Goal: Answer question/provide support: Share knowledge or assist other users

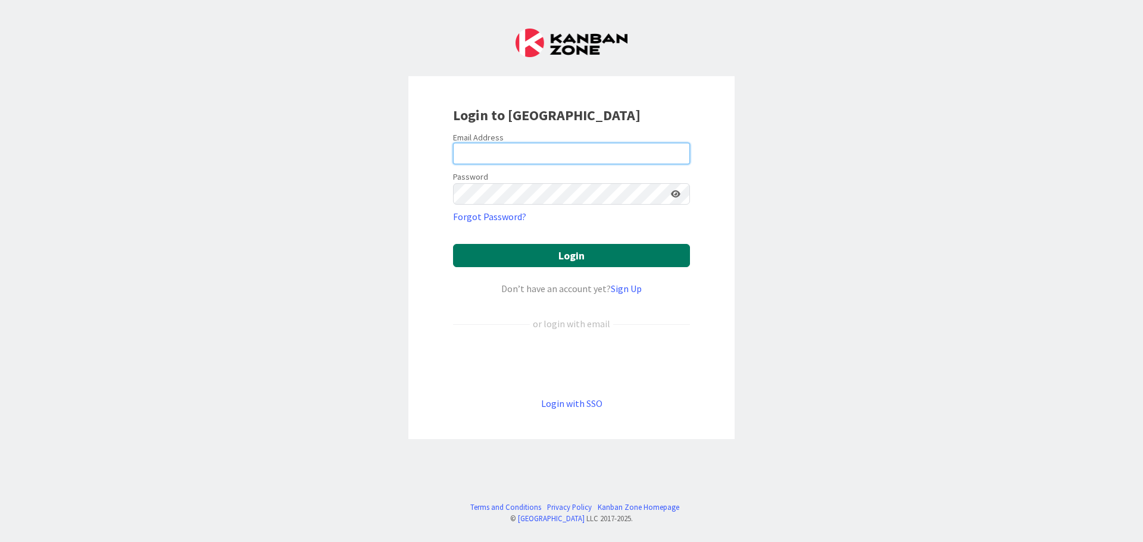
type input "[EMAIL_ADDRESS][DOMAIN_NAME]"
click at [591, 248] on button "Login" at bounding box center [571, 255] width 237 height 23
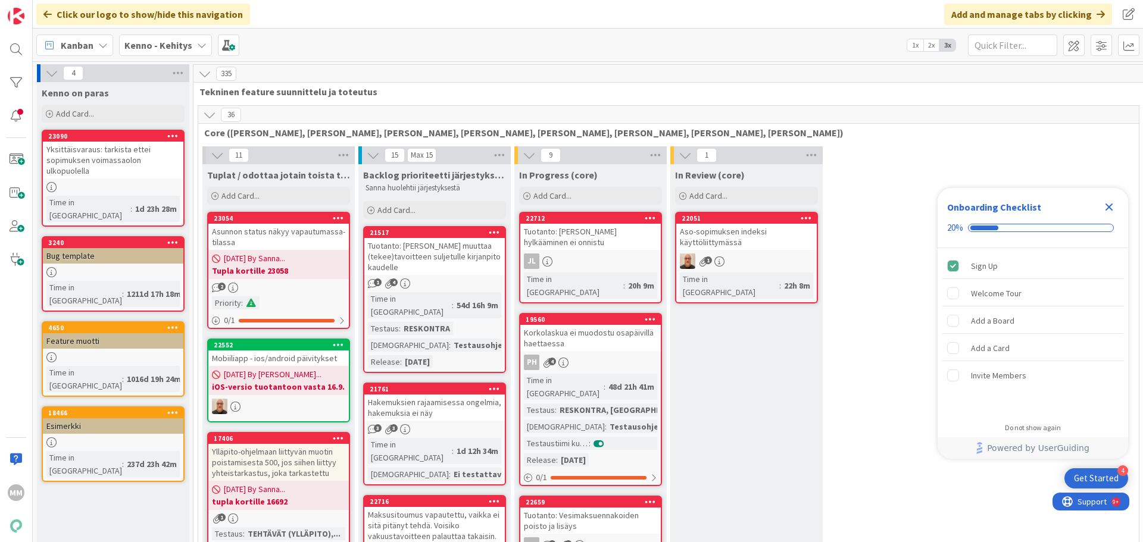
click at [623, 208] on icon "Close Checklist" at bounding box center [1109, 208] width 8 height 8
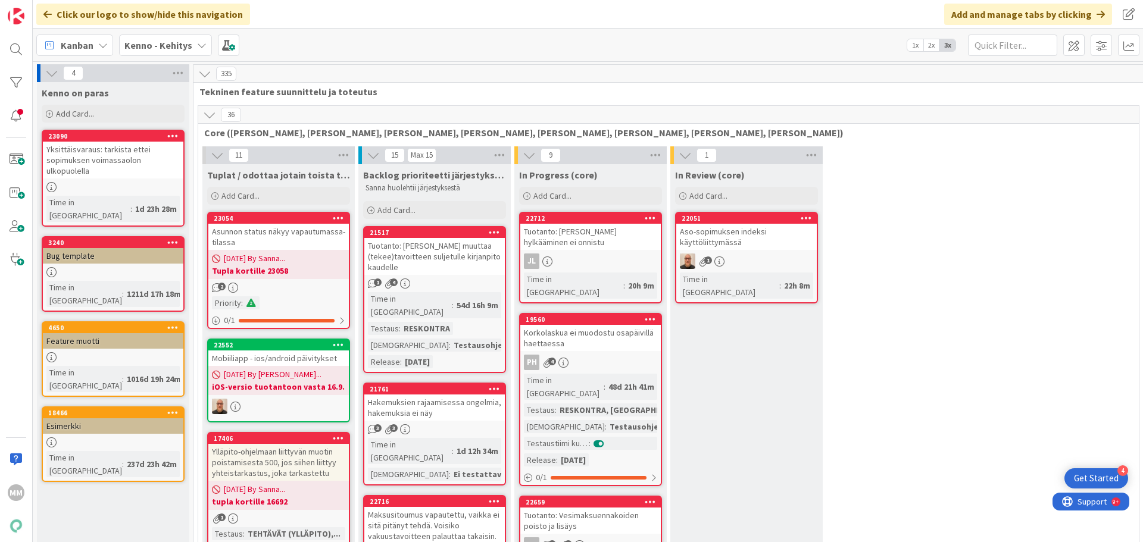
click at [167, 39] on b "Kenno - Kehitys" at bounding box center [158, 45] width 68 height 12
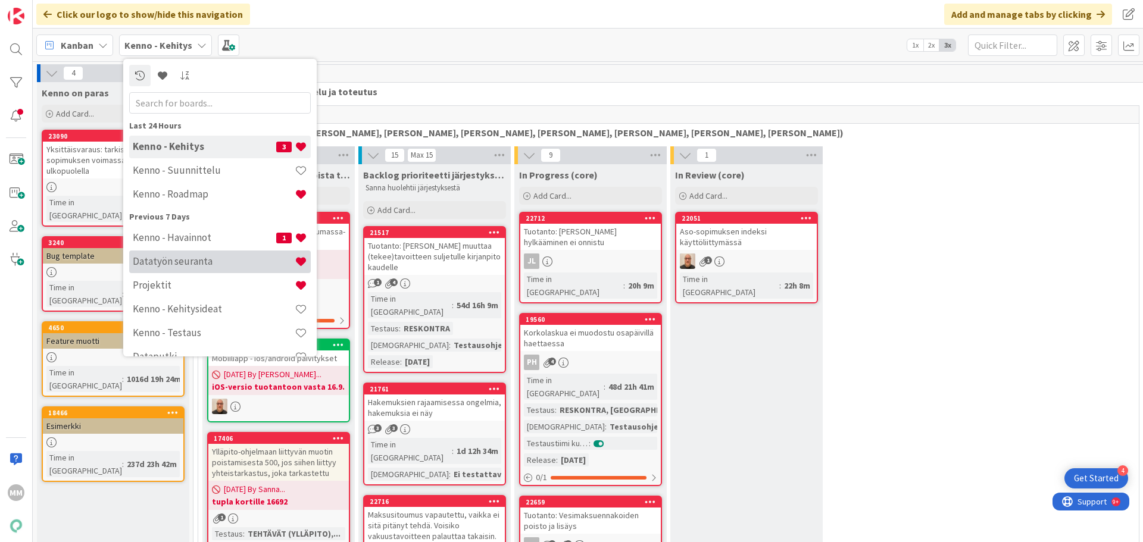
click at [232, 257] on h4 "Datatyön seuranta" at bounding box center [214, 261] width 162 height 12
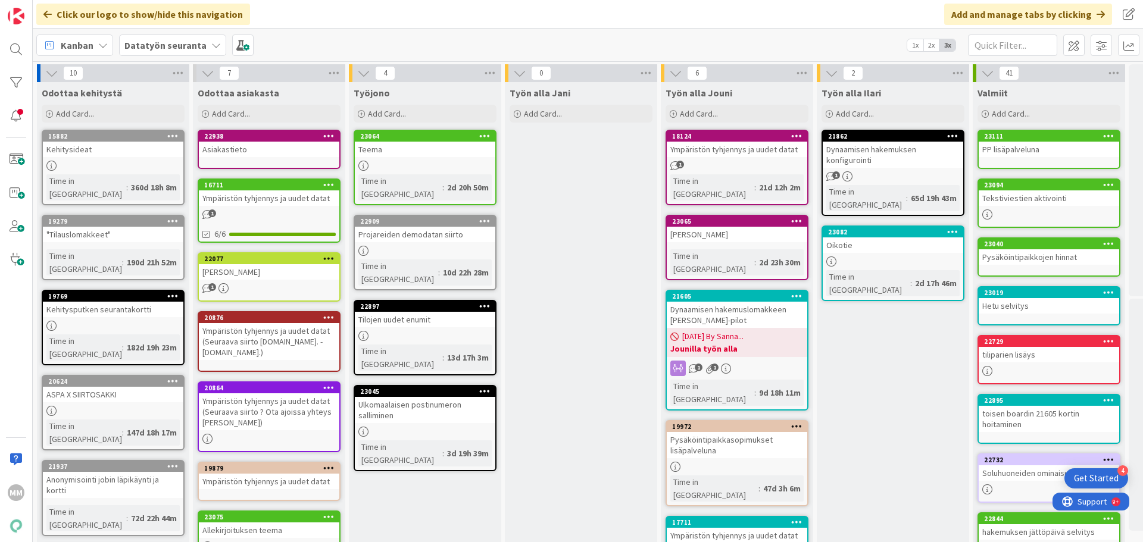
click at [194, 43] on b "Datatyön seuranta" at bounding box center [165, 45] width 82 height 12
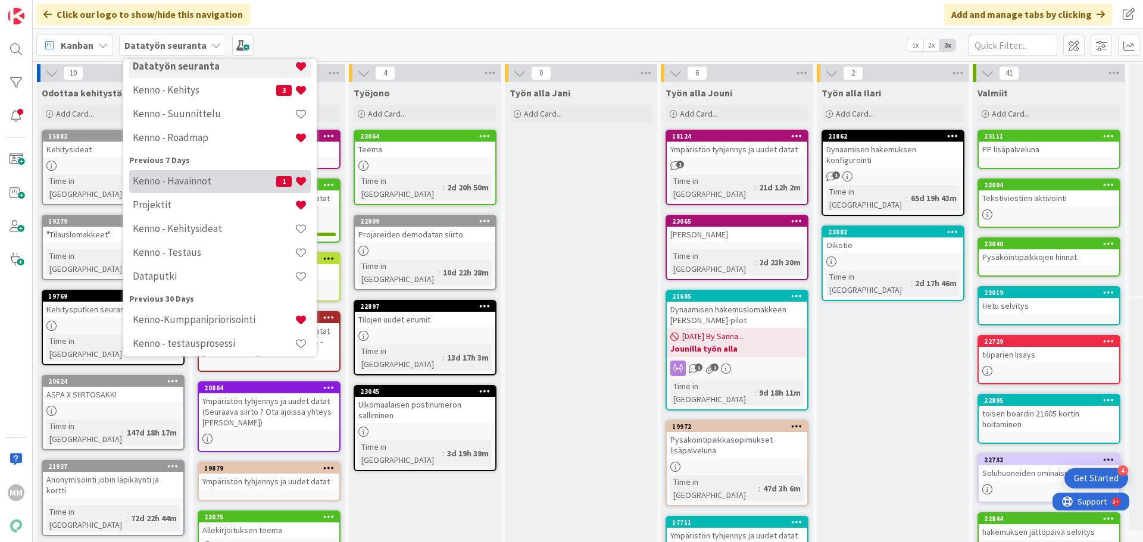
scroll to position [86, 0]
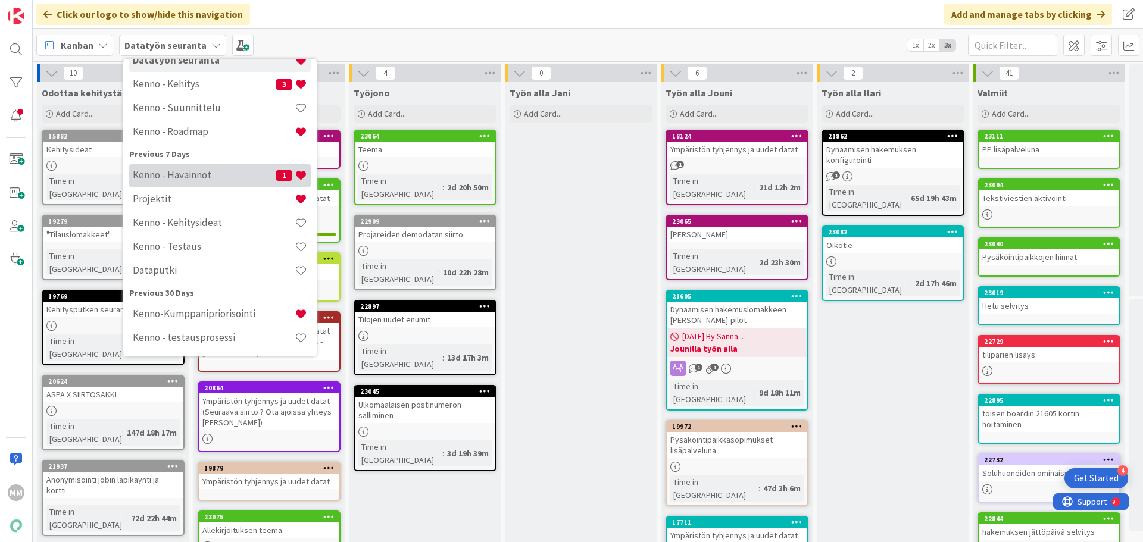
click at [193, 167] on div "Kenno - Havainnot 1" at bounding box center [220, 175] width 182 height 23
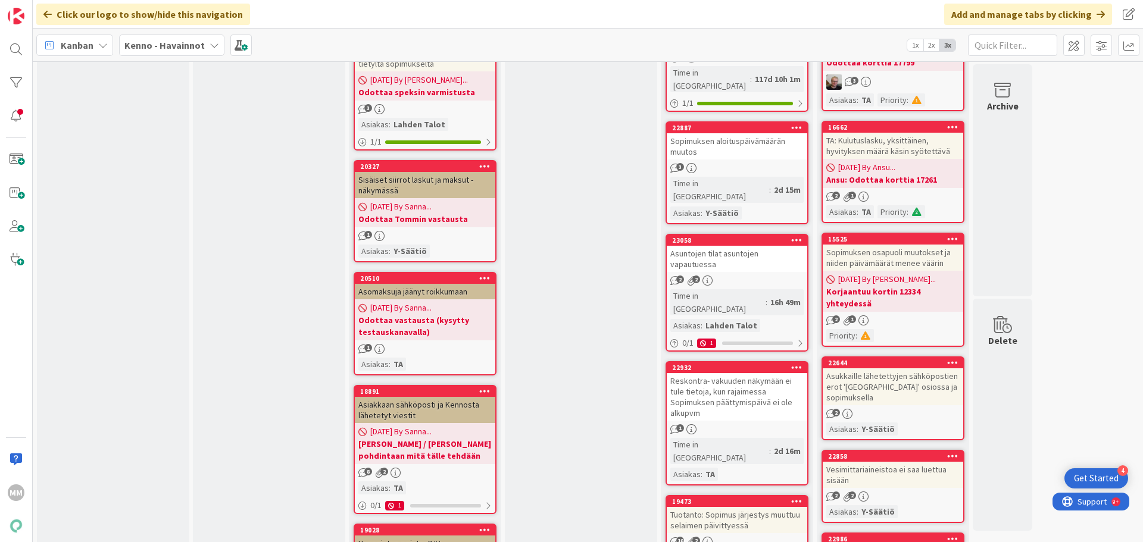
scroll to position [1329, 0]
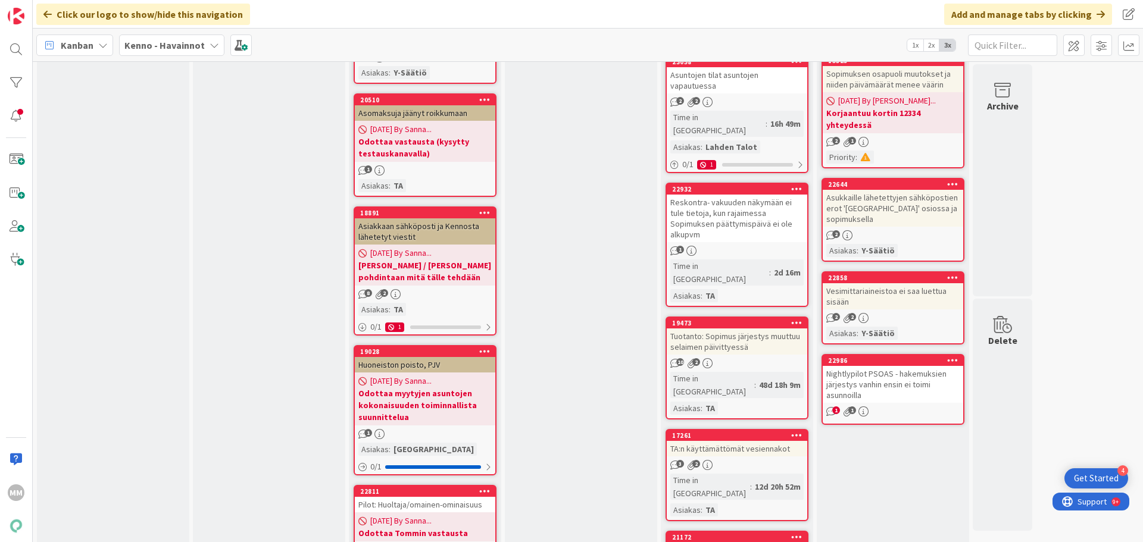
click at [623, 372] on div "Nightlypilot PSOAS - hakemuksien järjestys vanhin ensin ei toimi asunnoilla" at bounding box center [893, 384] width 140 height 37
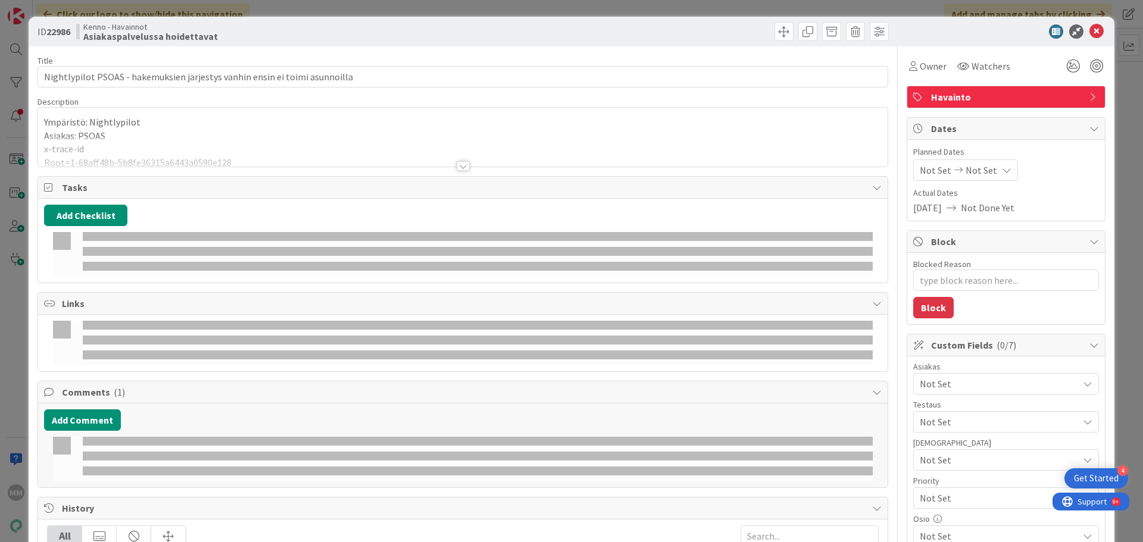
type textarea "x"
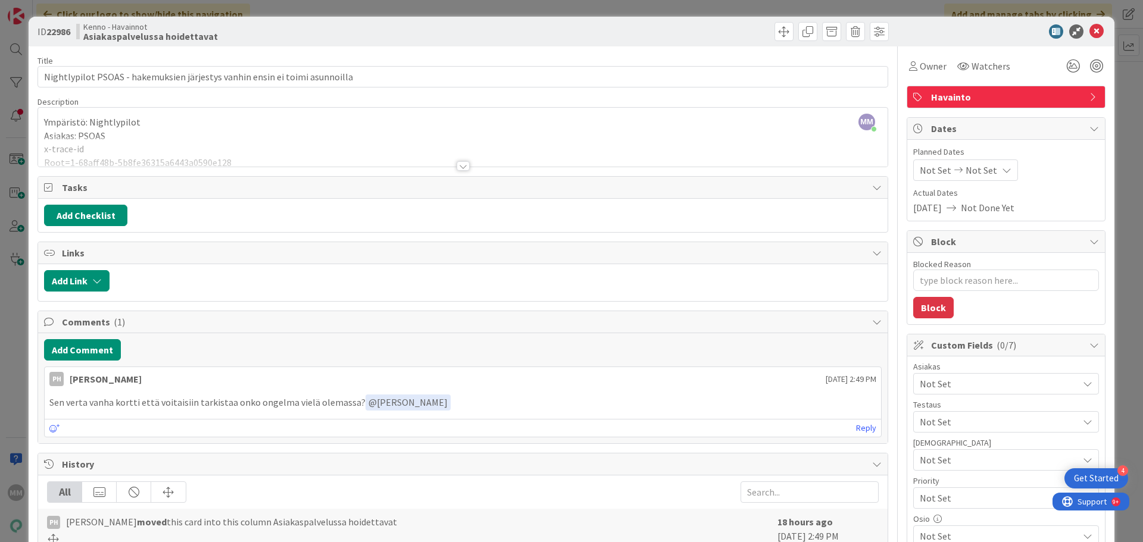
click at [458, 164] on div at bounding box center [463, 166] width 13 height 10
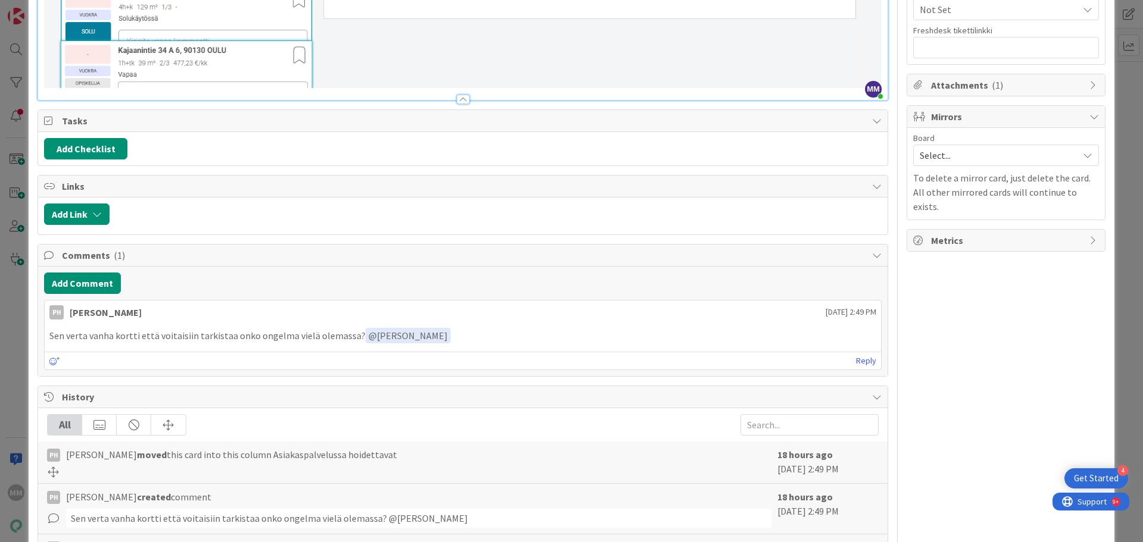
scroll to position [557, 0]
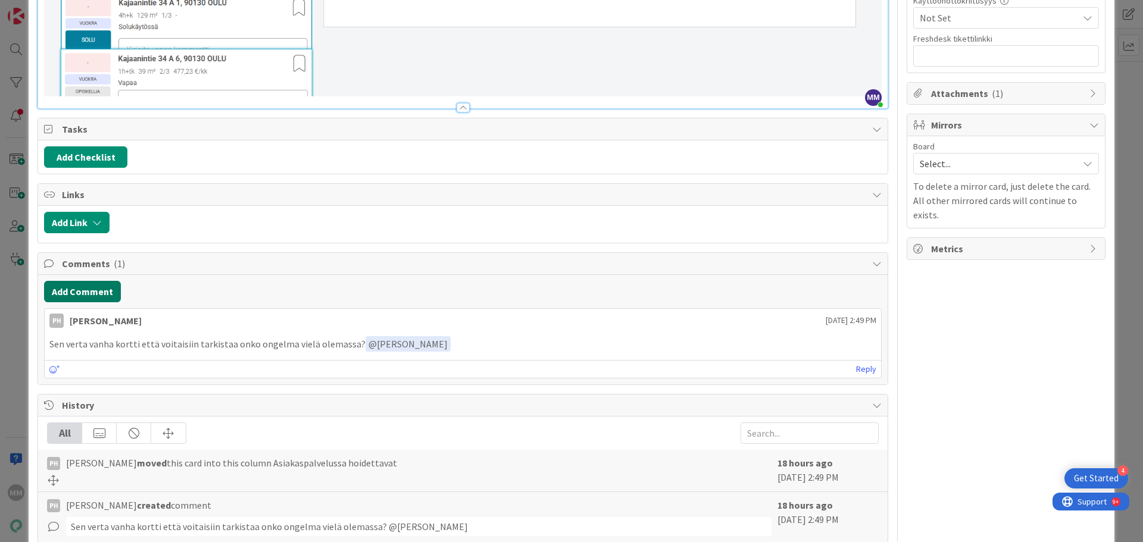
click at [79, 290] on button "Add Comment" at bounding box center [82, 291] width 77 height 21
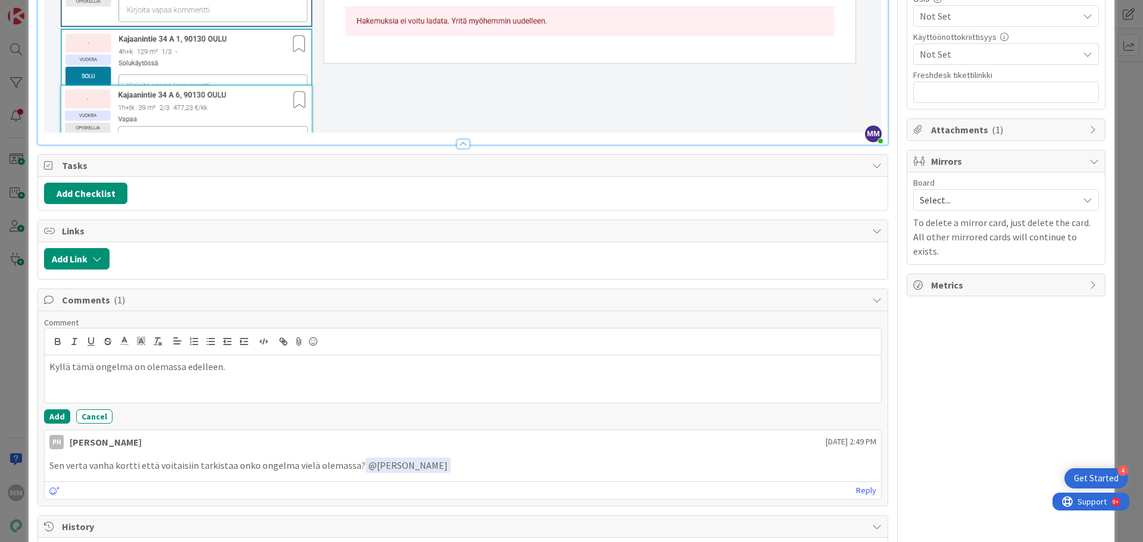
scroll to position [595, 0]
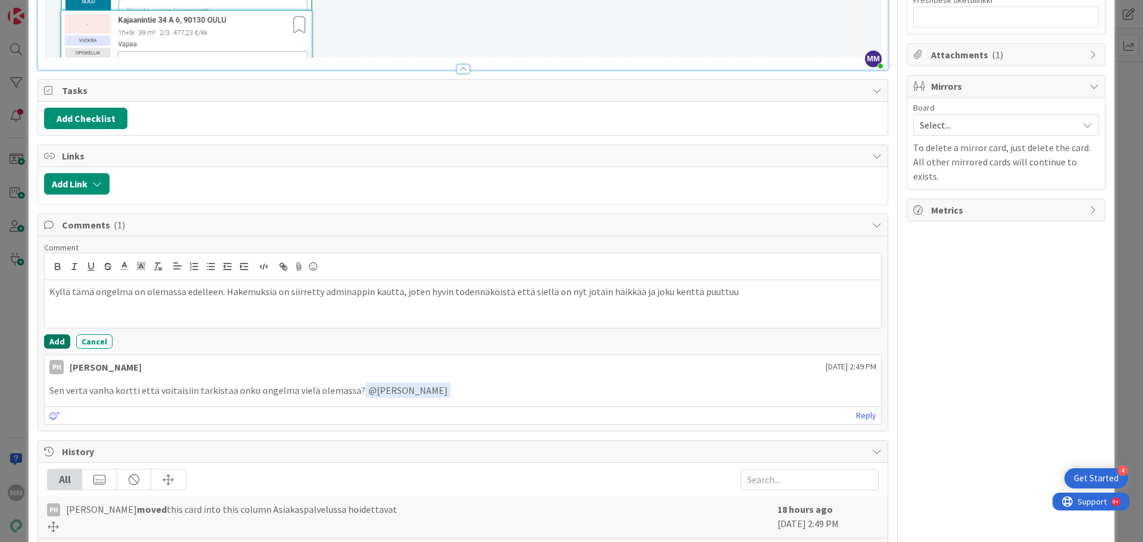
click at [52, 337] on button "Add" at bounding box center [57, 342] width 26 height 14
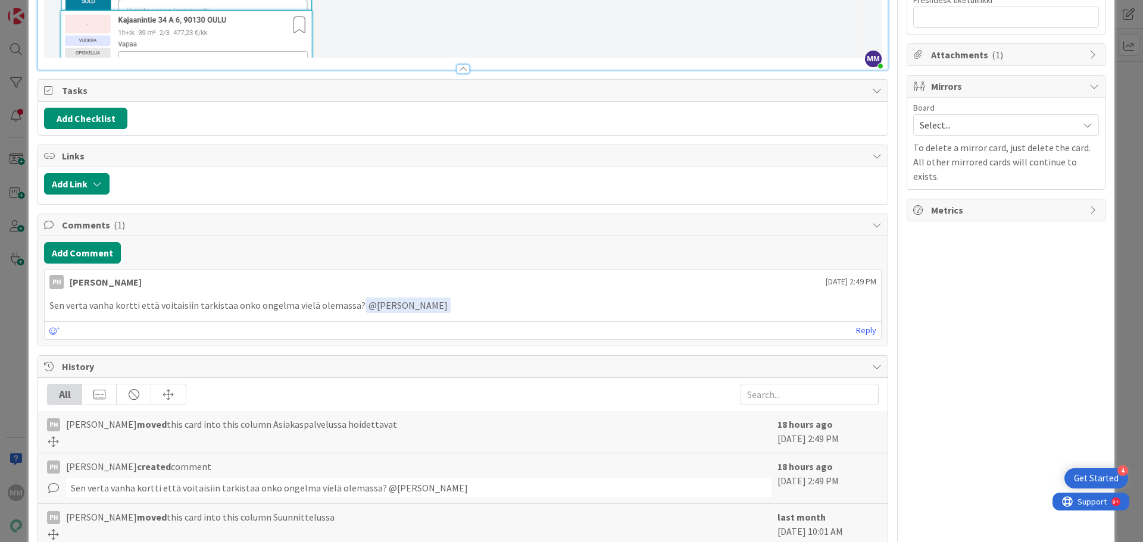
type textarea "x"
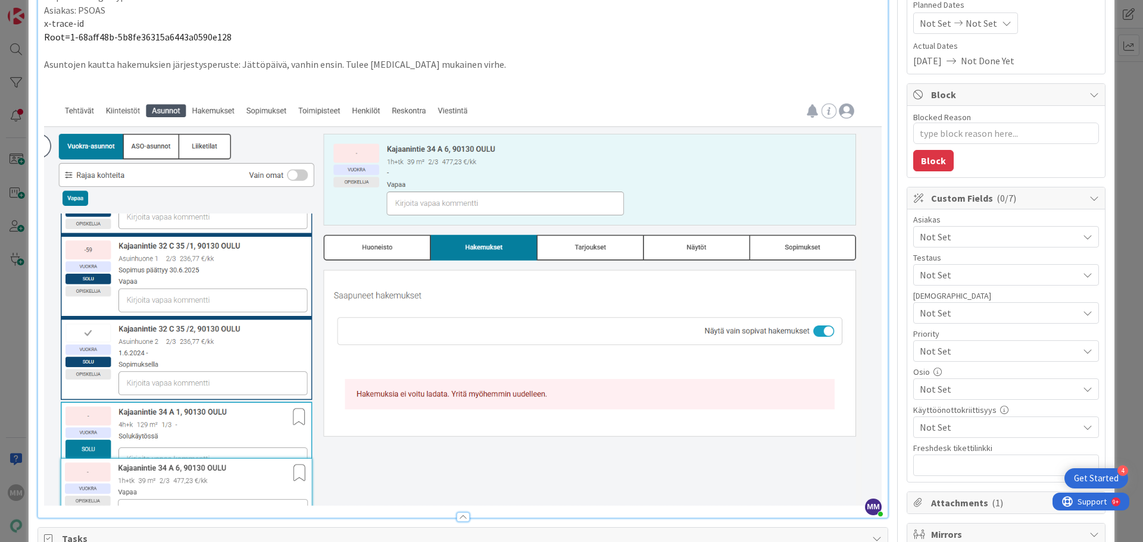
scroll to position [0, 0]
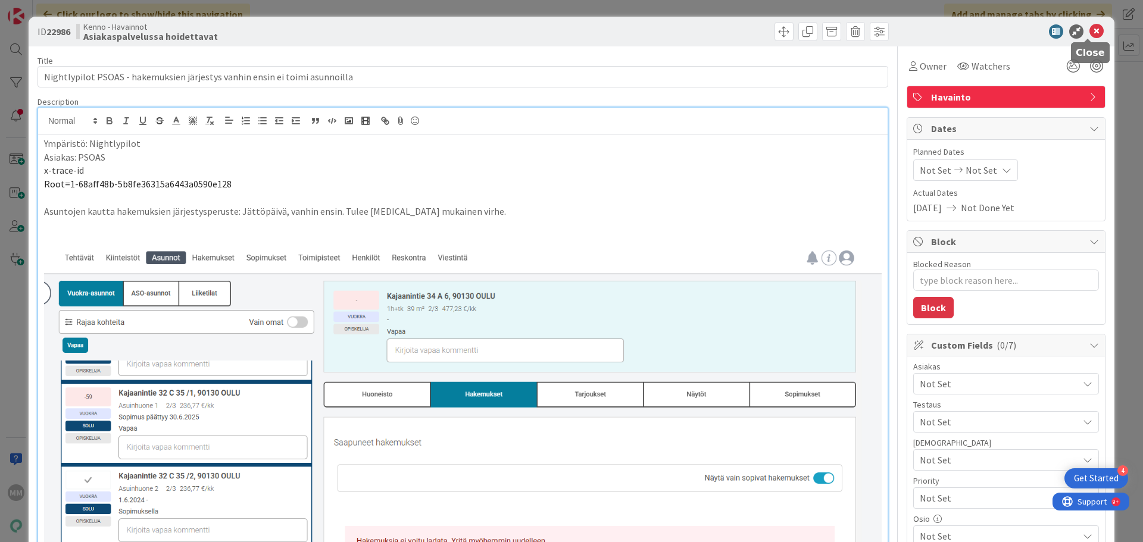
click at [623, 30] on icon at bounding box center [1096, 31] width 14 height 14
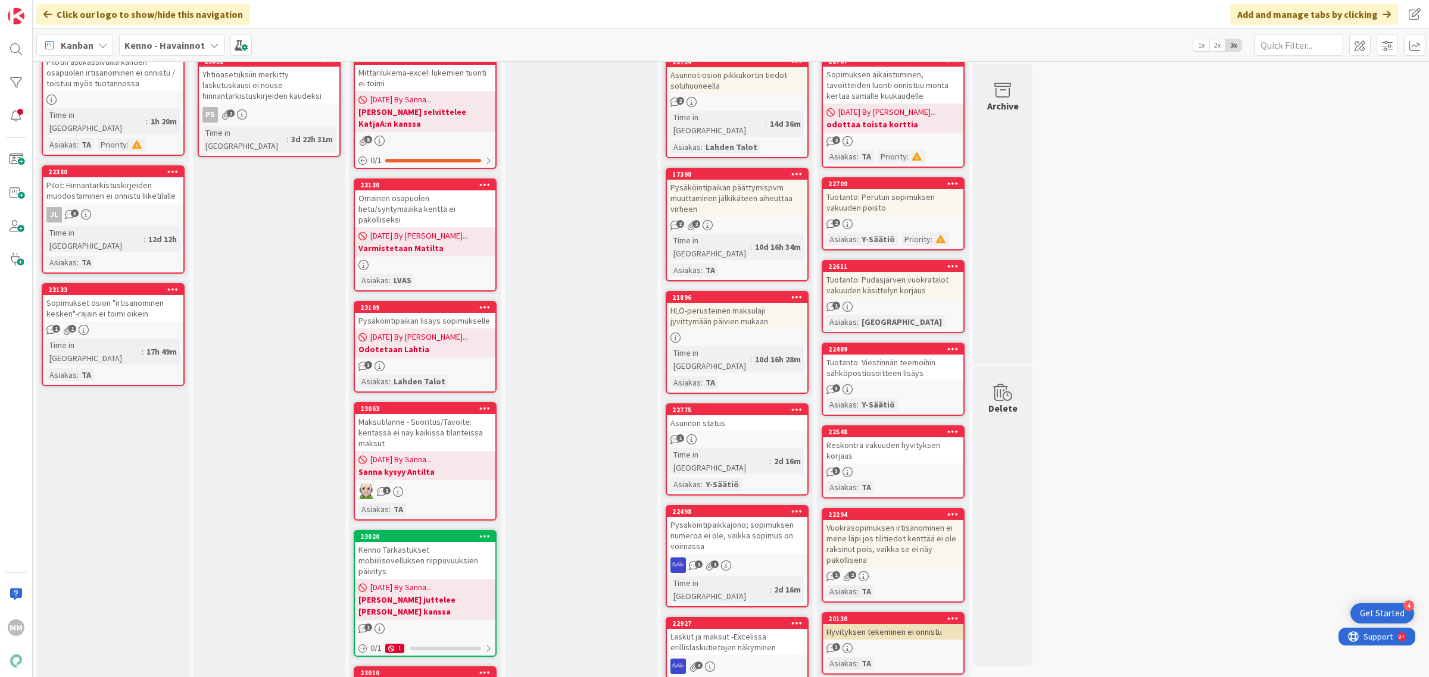
scroll to position [74, 0]
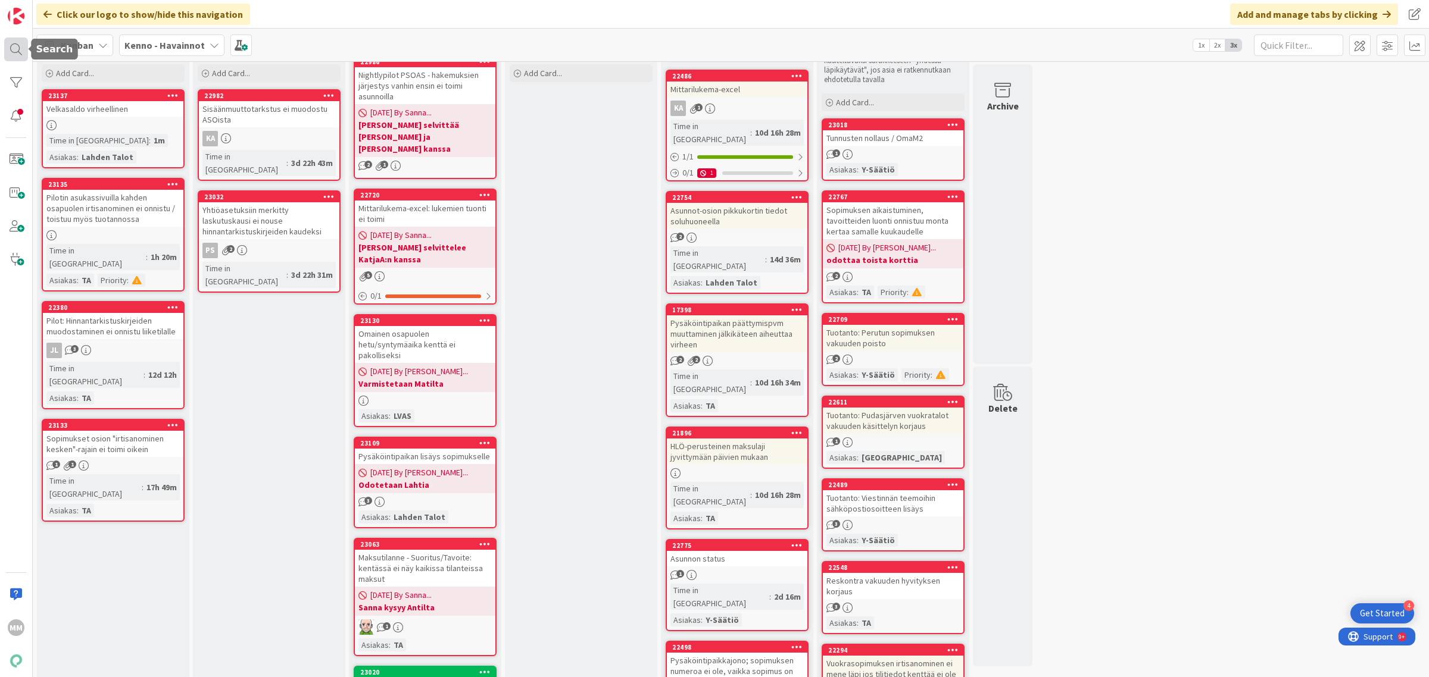
drag, startPoint x: 18, startPoint y: 51, endPoint x: 22, endPoint y: 58, distance: 7.5
click at [18, 51] on div at bounding box center [16, 50] width 24 height 24
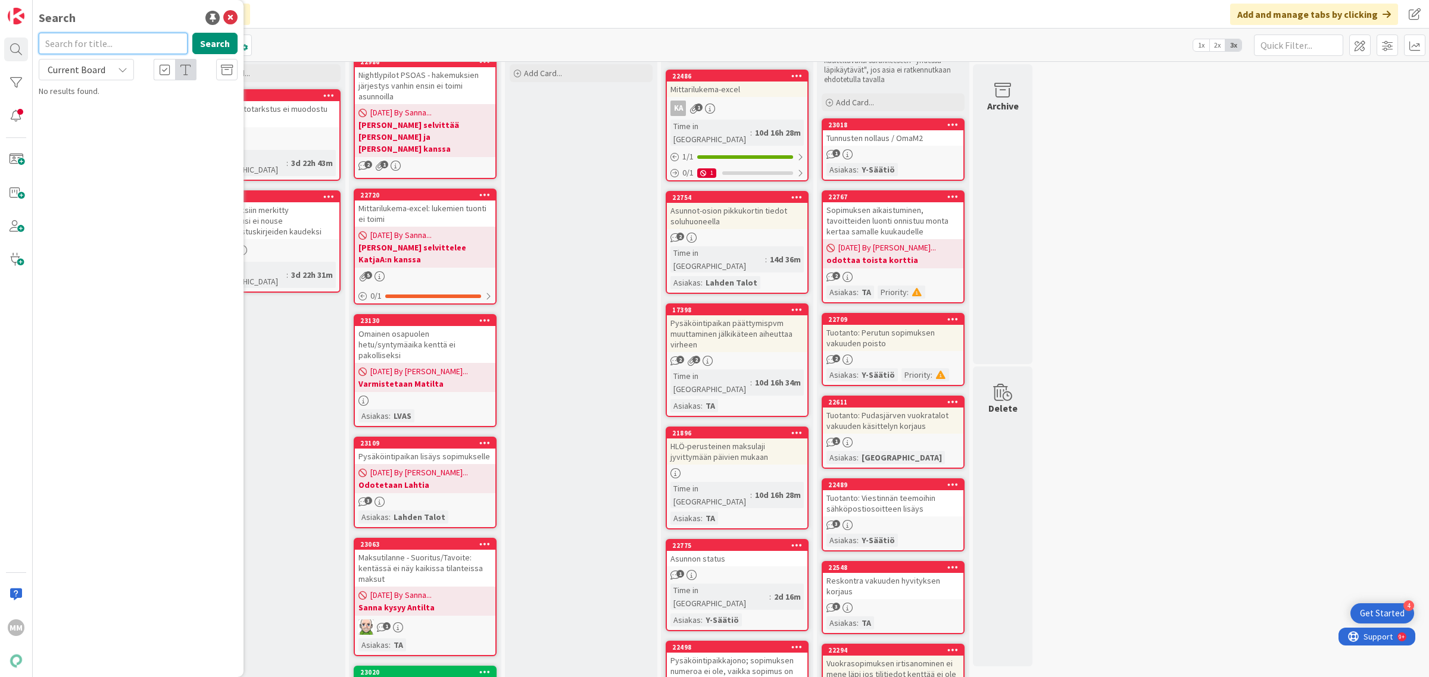
click at [84, 37] on input "text" at bounding box center [113, 43] width 149 height 21
type input "22986"
click at [105, 75] on span "Current Board" at bounding box center [76, 69] width 62 height 17
click at [102, 125] on span "All Boards" at bounding box center [107, 119] width 124 height 18
click at [118, 105] on span "Nightlypilot PSOAS - hakemuksien järjestys vanhin ensin ei toimi asunnoilla" at bounding box center [146, 110] width 182 height 23
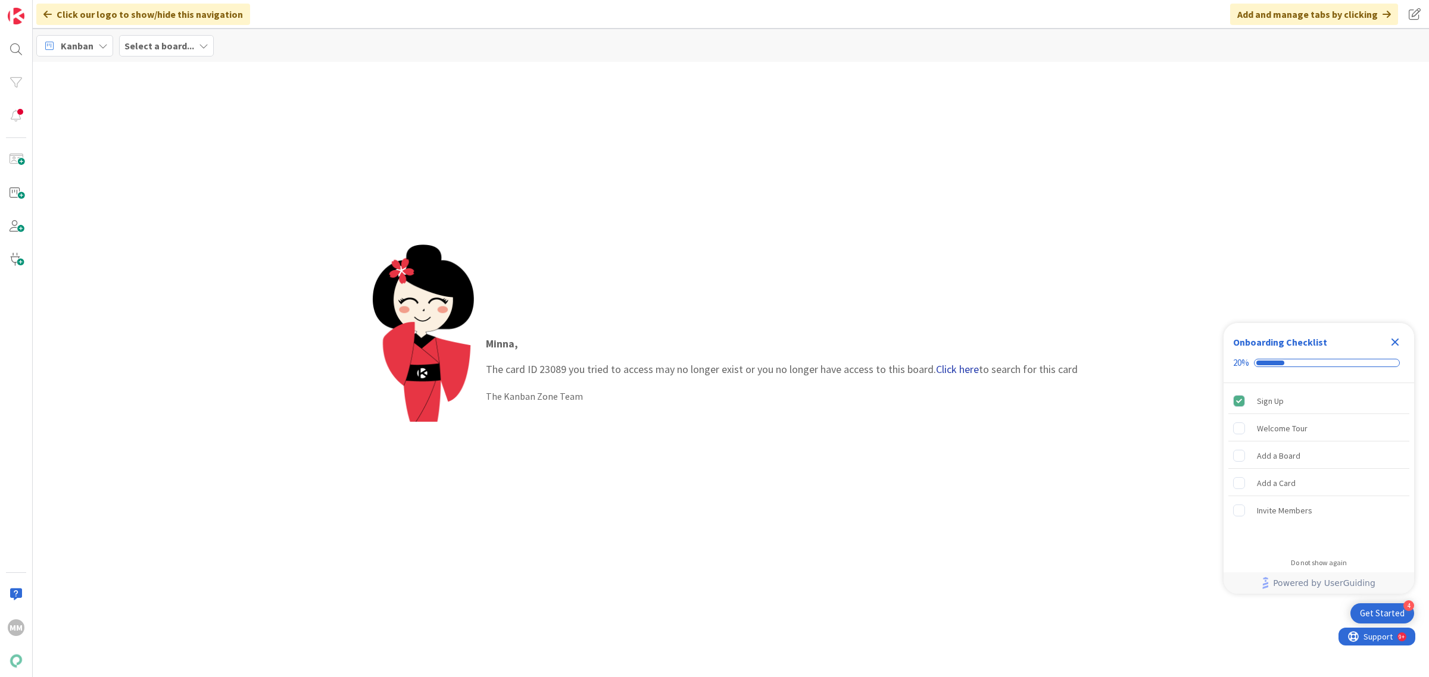
click at [949, 367] on link "Click here" at bounding box center [957, 370] width 43 height 14
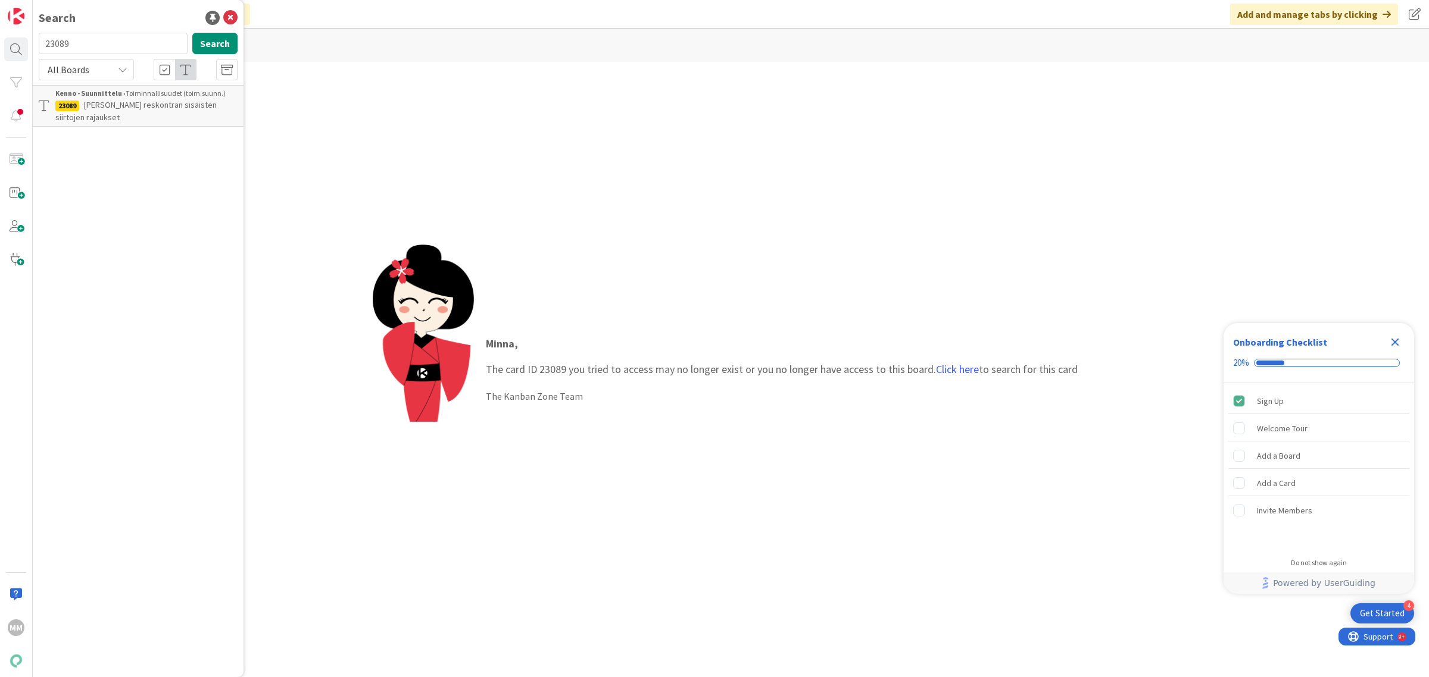
click at [154, 99] on span "Kennon reskontran sisäisten siirtojen rajaukset" at bounding box center [135, 110] width 161 height 23
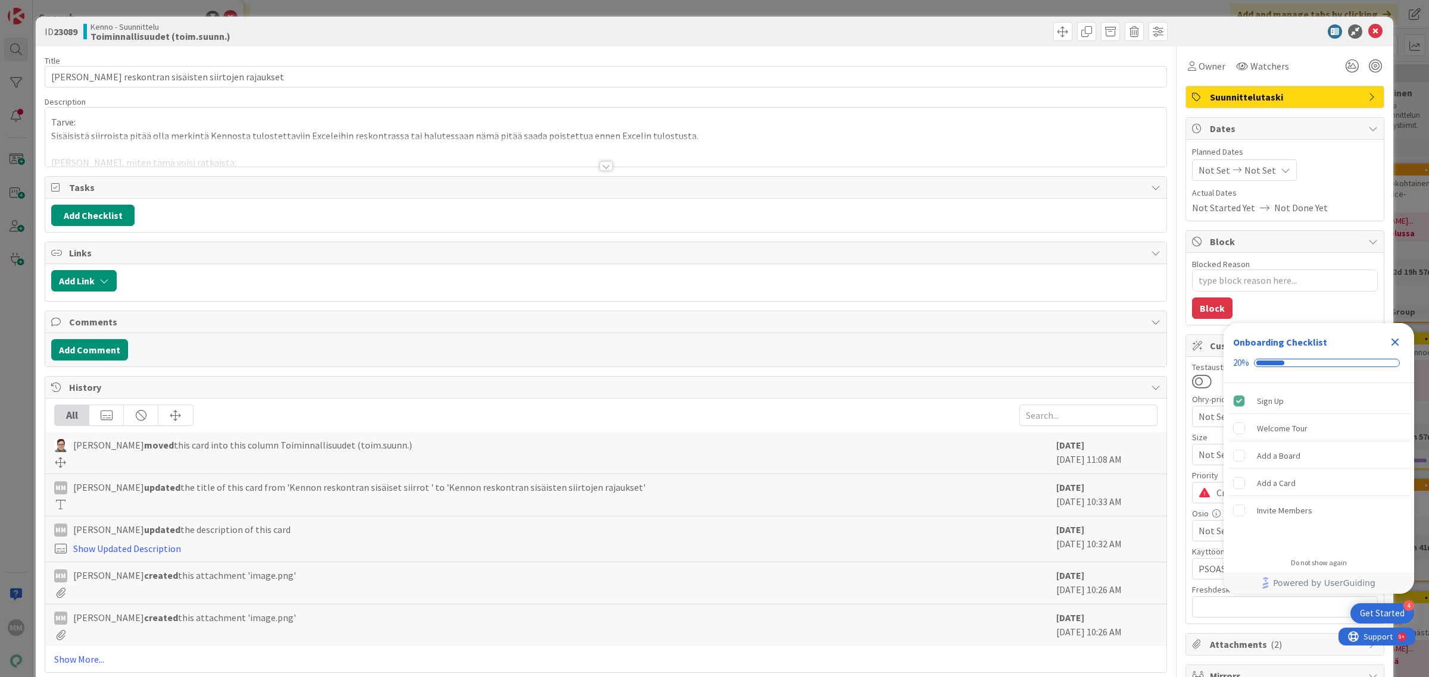
type textarea "x"
click at [592, 170] on div "Title 47 / 128 Kennon reskontran sisäisten siirtojen rajaukset Description Tarv…" at bounding box center [606, 499] width 1122 height 907
click at [599, 167] on div at bounding box center [605, 166] width 13 height 10
